Goal: Task Accomplishment & Management: Manage account settings

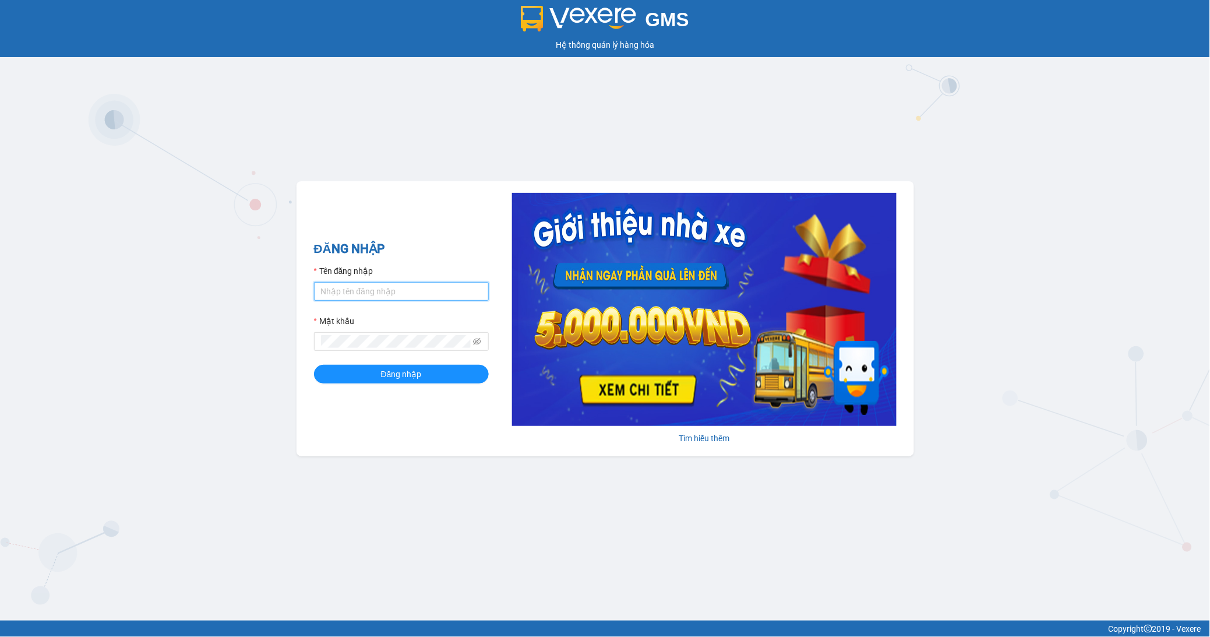
type input "ngotrinh.apq"
click at [362, 292] on input "ngotrinh.apq" at bounding box center [401, 291] width 175 height 19
click at [423, 372] on button "Đăng nhập" at bounding box center [401, 374] width 175 height 19
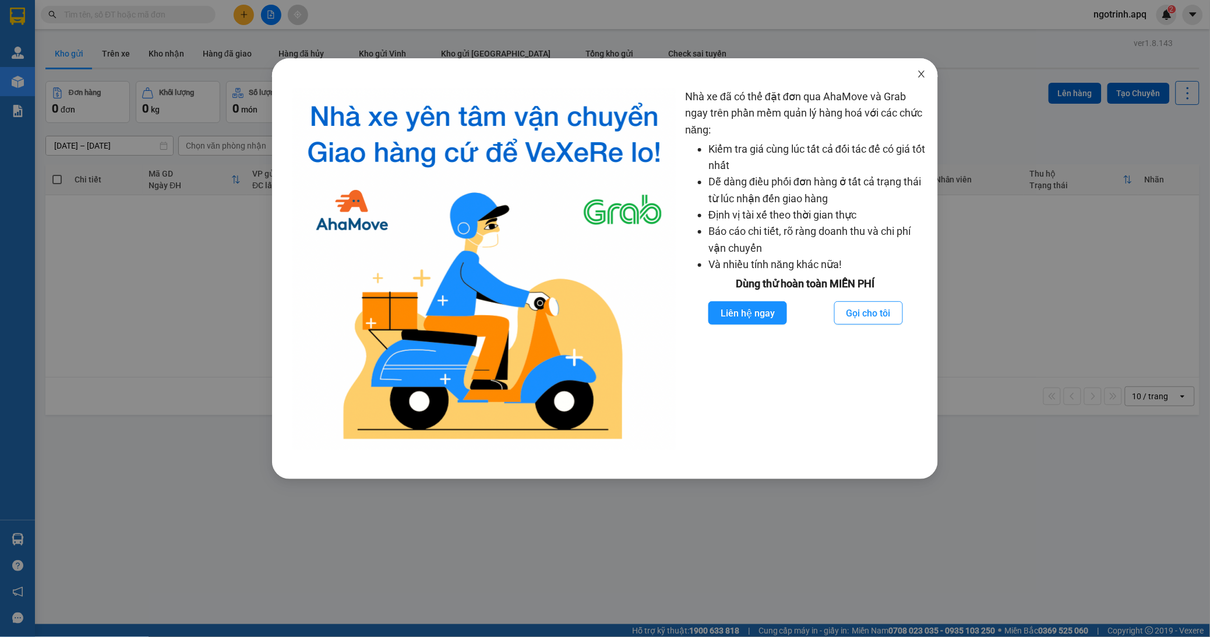
click at [922, 72] on icon "close" at bounding box center [921, 73] width 9 height 9
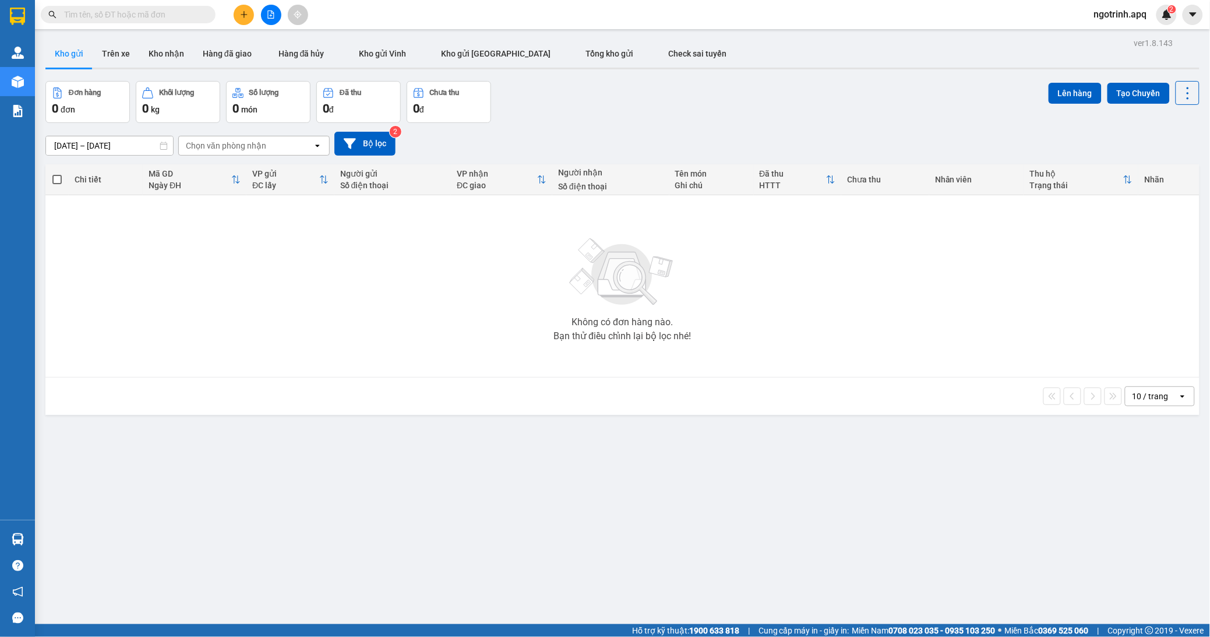
drag, startPoint x: 162, startPoint y: 61, endPoint x: 171, endPoint y: 90, distance: 30.4
click at [162, 61] on button "Kho nhận" at bounding box center [166, 54] width 54 height 28
